Goal: Transaction & Acquisition: Purchase product/service

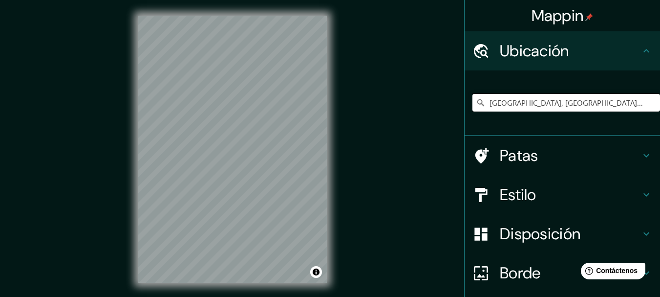
click at [557, 104] on input "[GEOGRAPHIC_DATA], [GEOGRAPHIC_DATA], [GEOGRAPHIC_DATA]" at bounding box center [566, 103] width 188 height 18
click at [589, 100] on input "[GEOGRAPHIC_DATA], [GEOGRAPHIC_DATA], [GEOGRAPHIC_DATA]" at bounding box center [566, 103] width 188 height 18
click at [548, 157] on h4 "Patas" at bounding box center [570, 156] width 141 height 20
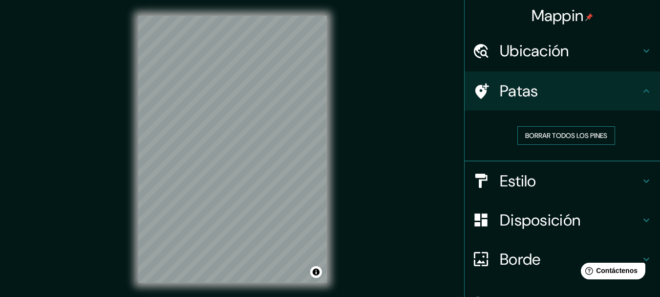
click at [549, 137] on font "Borrar todos los pines" at bounding box center [566, 135] width 82 height 9
click at [545, 181] on h4 "Estilo" at bounding box center [570, 181] width 141 height 20
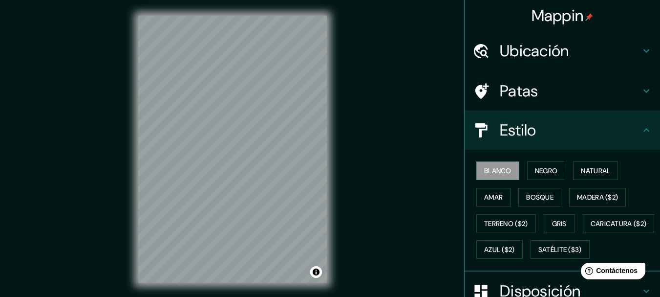
scroll to position [147, 0]
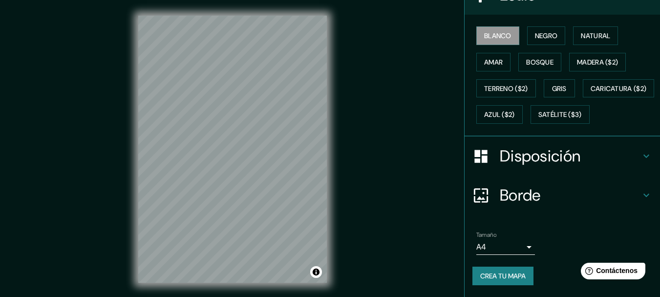
click at [541, 166] on font "Disposición" at bounding box center [540, 156] width 81 height 21
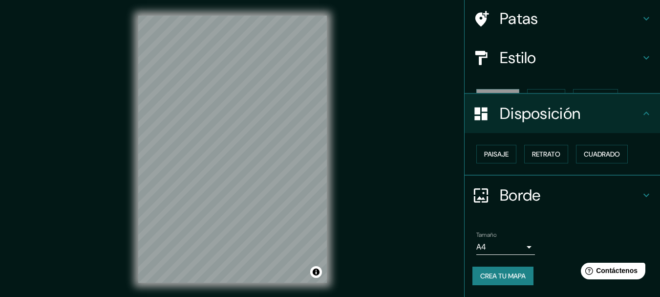
scroll to position [56, 0]
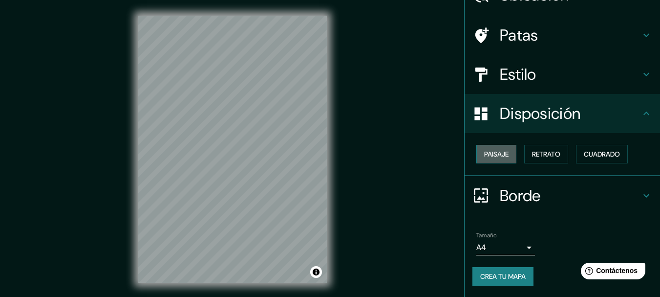
click at [484, 153] on font "Paisaje" at bounding box center [496, 154] width 24 height 9
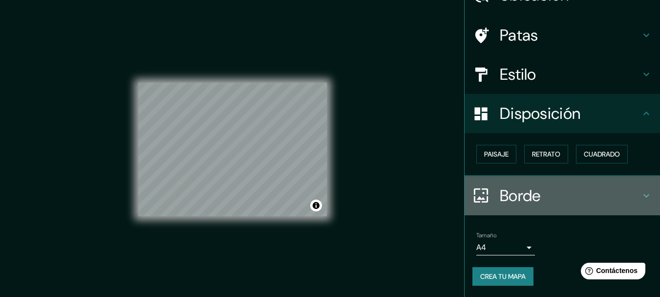
click at [524, 194] on font "Borde" at bounding box center [520, 195] width 41 height 21
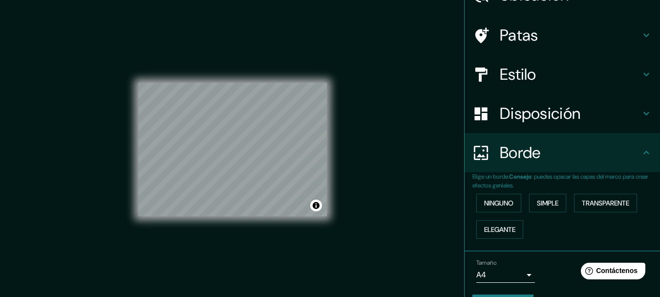
click at [523, 35] on font "Patas" at bounding box center [519, 35] width 39 height 21
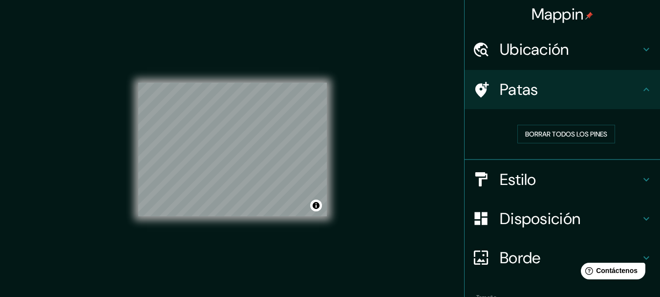
scroll to position [0, 0]
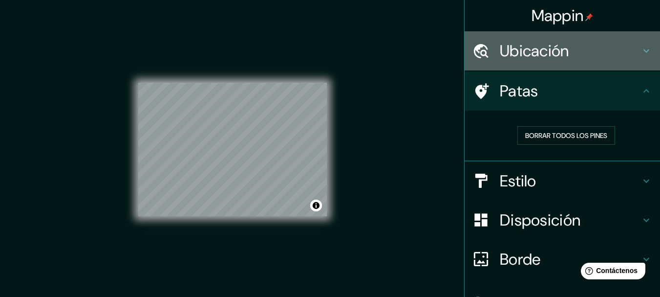
click at [546, 62] on div "Ubicación" at bounding box center [562, 50] width 195 height 39
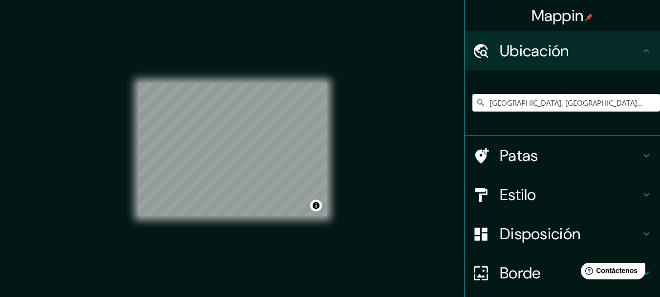
click at [553, 98] on input "Lima, Provincia de Lima, Perú" at bounding box center [566, 103] width 188 height 18
click at [546, 106] on input "Lima, Provincia de Lima, Perú" at bounding box center [566, 103] width 188 height 18
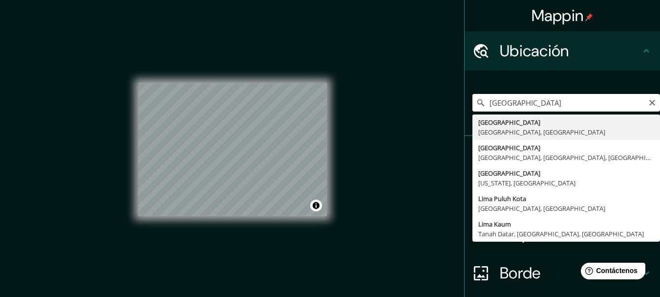
type input "Lima, Provincia de Lima, Perú"
